Goal: Navigation & Orientation: Find specific page/section

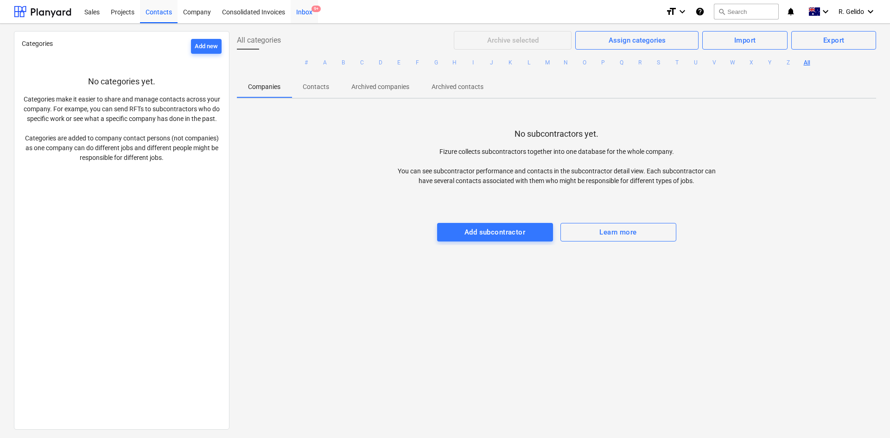
click at [313, 9] on span "9+" at bounding box center [316, 9] width 9 height 6
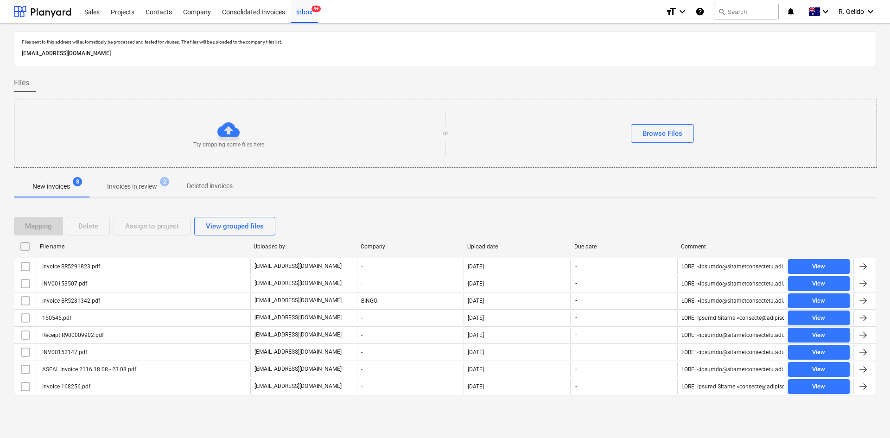
click at [490, 251] on div "Upload date" at bounding box center [517, 246] width 107 height 15
checkbox input "false"
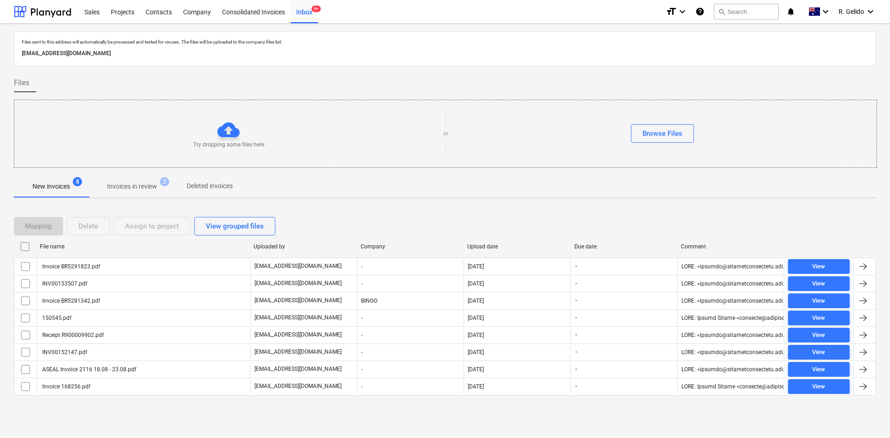
checkbox input "false"
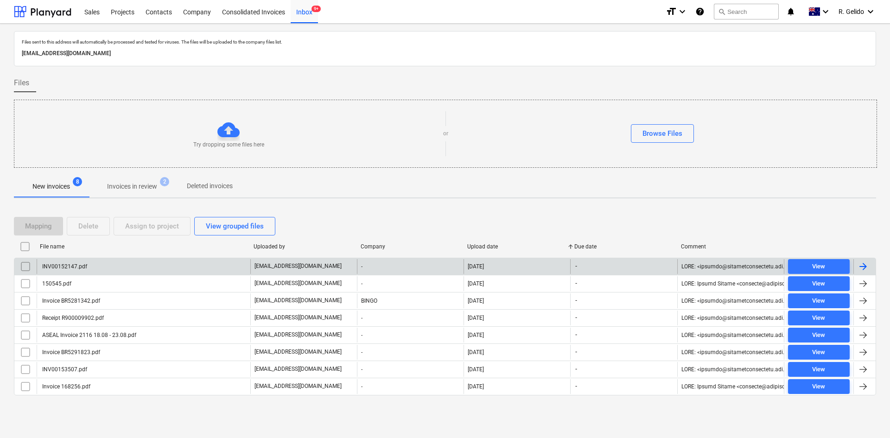
click at [110, 266] on div "INV00152147.pdf" at bounding box center [144, 266] width 214 height 15
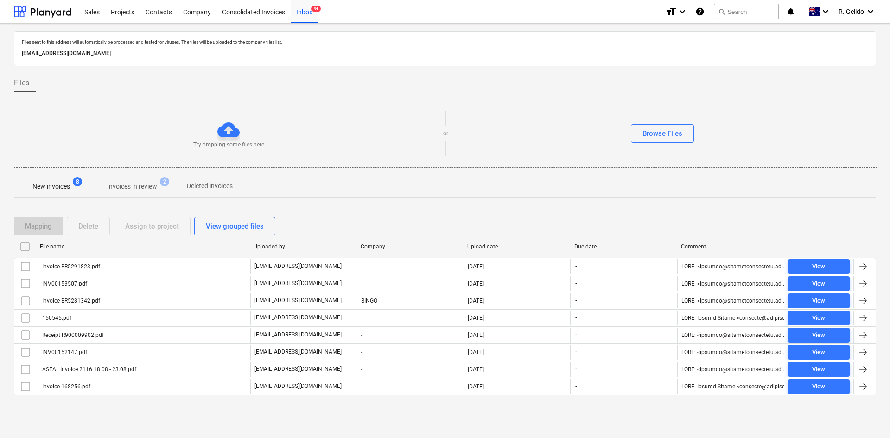
click at [486, 244] on div "Upload date" at bounding box center [517, 246] width 100 height 6
click at [482, 251] on div "Upload date" at bounding box center [517, 246] width 107 height 15
checkbox input "false"
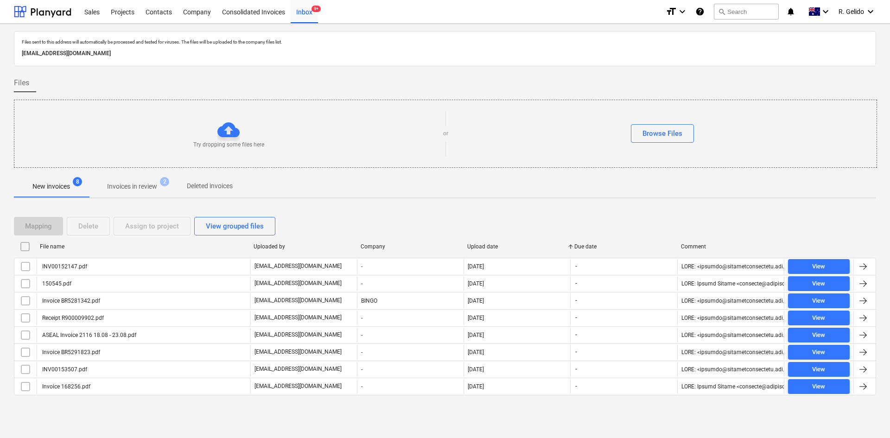
checkbox input "false"
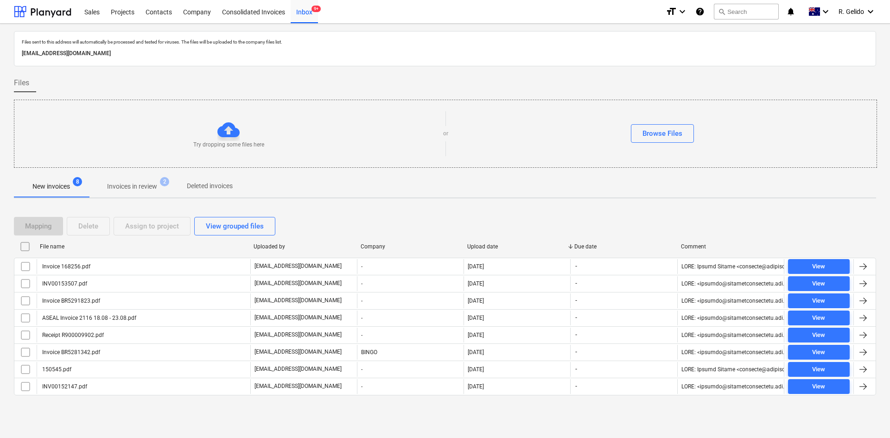
click at [136, 191] on p "Invoices in review" at bounding box center [132, 187] width 50 height 10
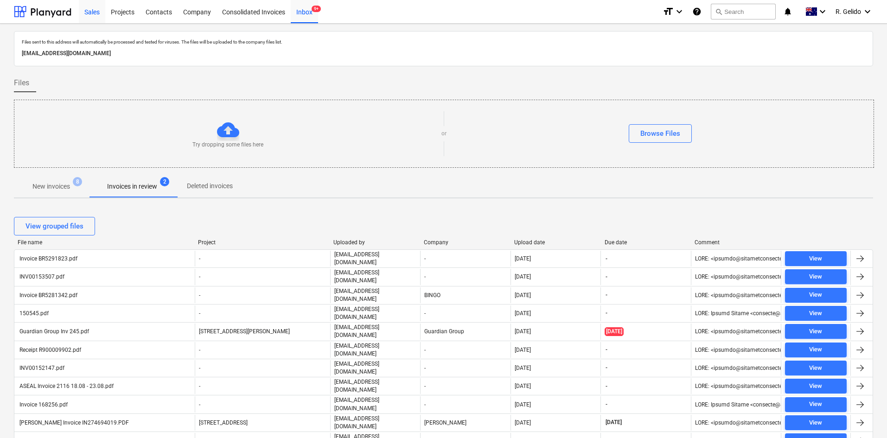
click at [94, 11] on div "Sales" at bounding box center [92, 12] width 26 height 24
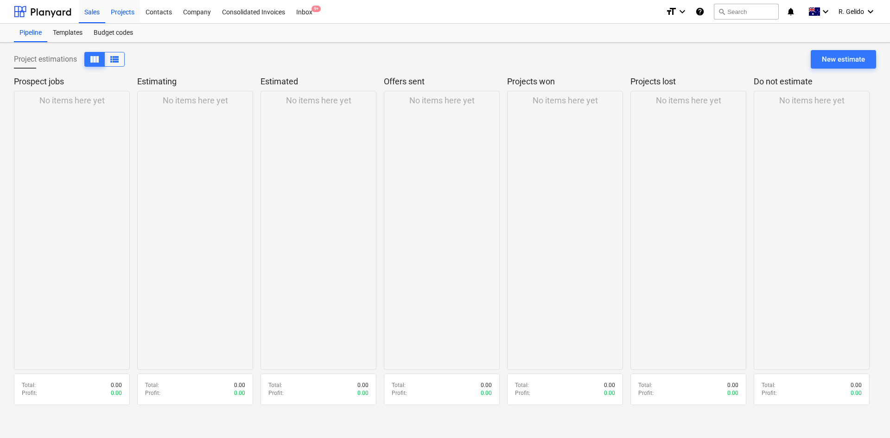
click at [125, 11] on div "Projects" at bounding box center [122, 12] width 35 height 24
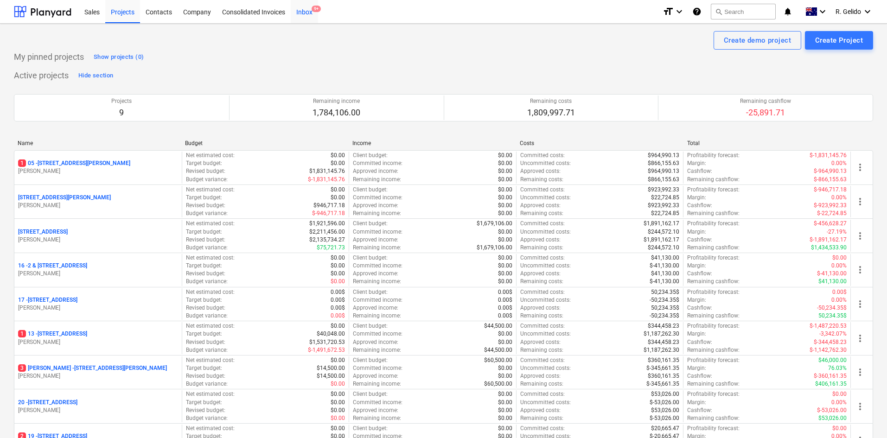
click at [307, 13] on div "Inbox 9+" at bounding box center [304, 12] width 27 height 24
